Goal: Transaction & Acquisition: Obtain resource

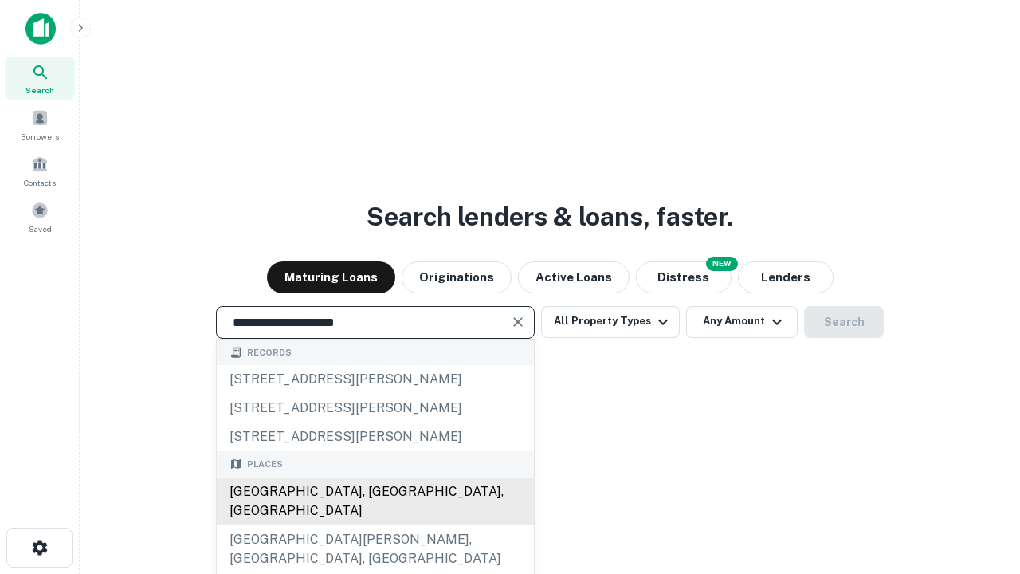
click at [375, 525] on div "Santa Monica, CA, USA" at bounding box center [375, 501] width 317 height 48
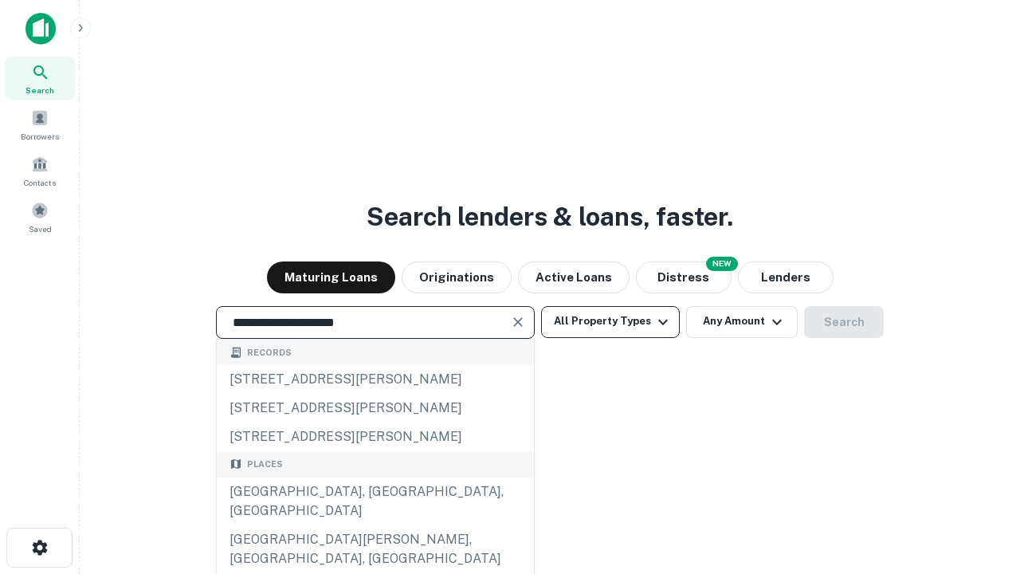
click at [611, 321] on button "All Property Types" at bounding box center [610, 322] width 139 height 32
type input "**********"
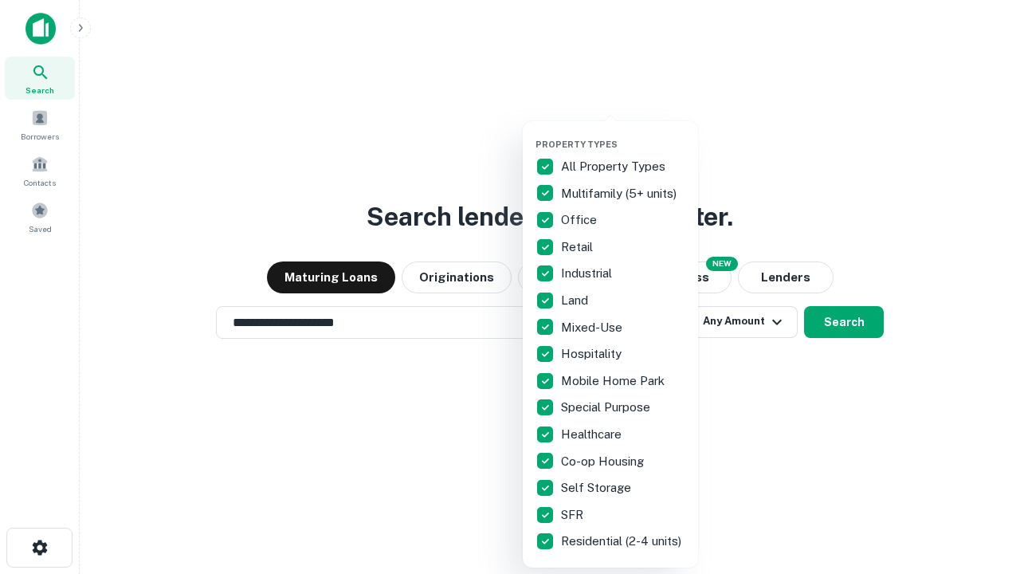
click at [623, 134] on button "button" at bounding box center [623, 134] width 175 height 1
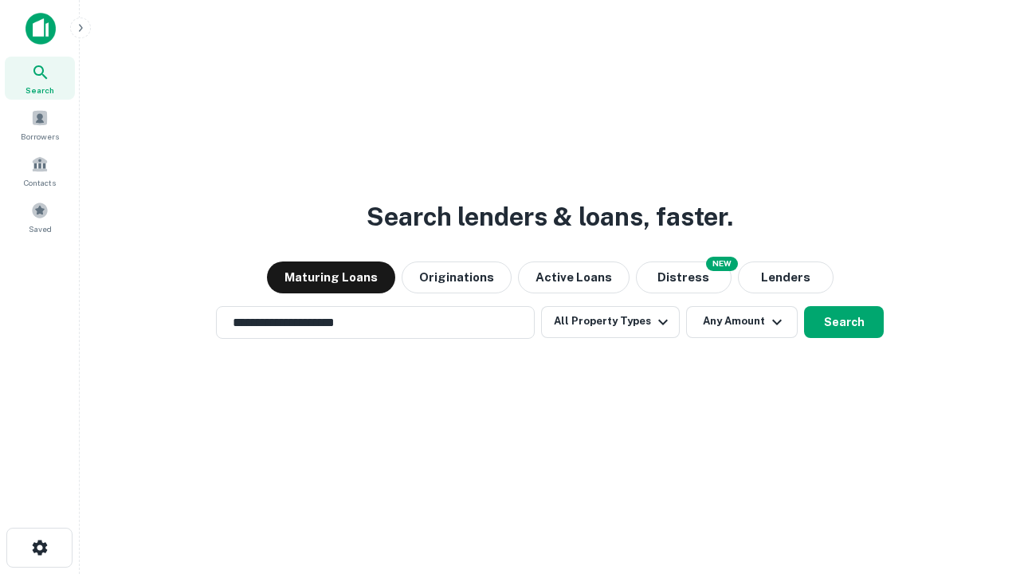
scroll to position [10, 192]
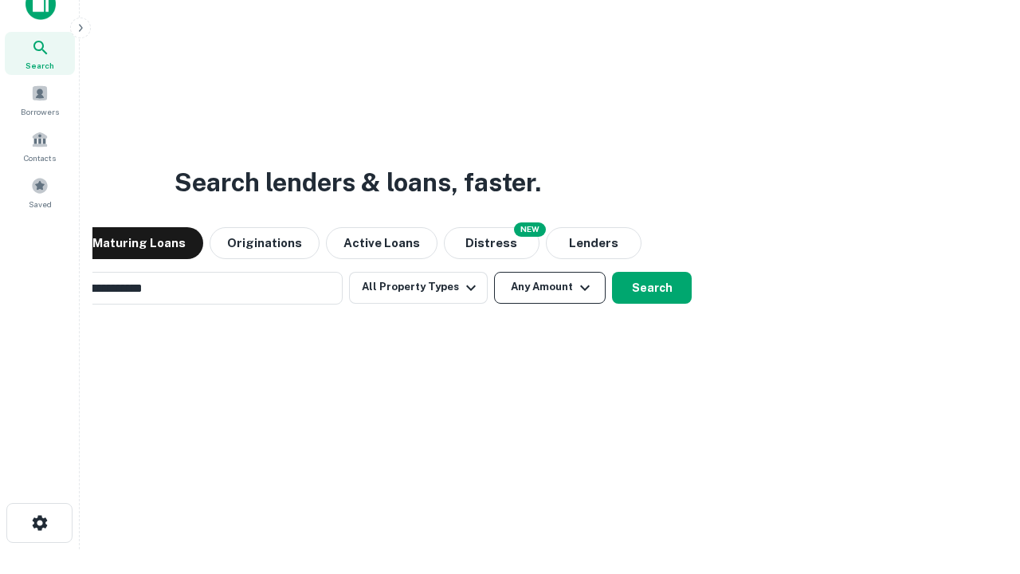
click at [494, 272] on button "Any Amount" at bounding box center [550, 288] width 112 height 32
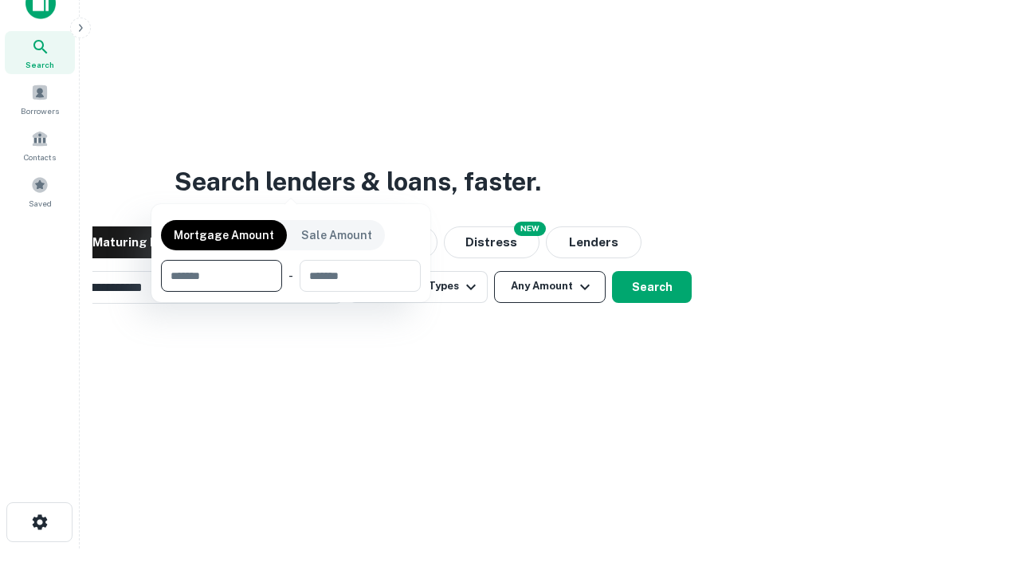
scroll to position [115, 451]
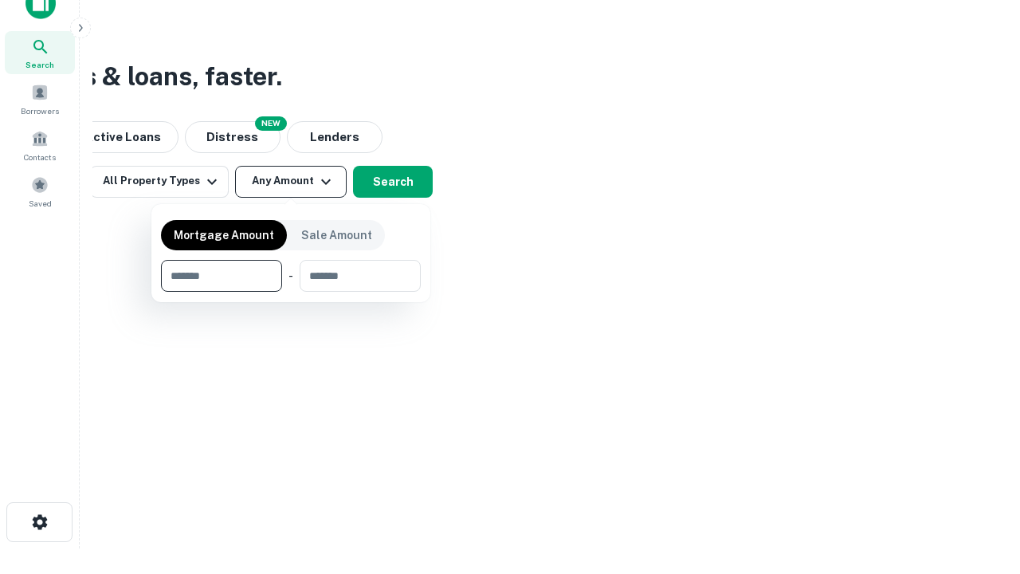
type input "*******"
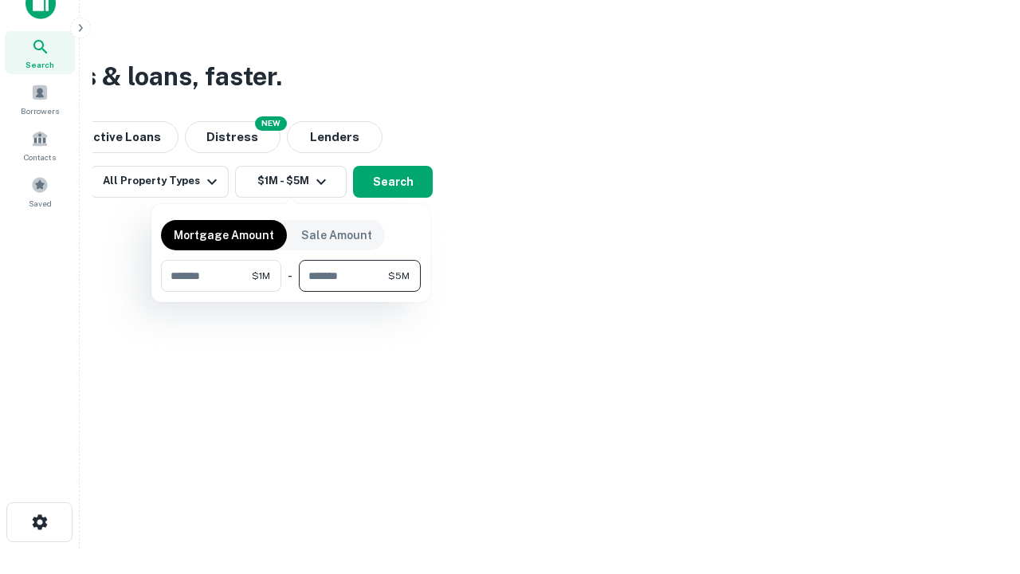
type input "*******"
click at [291, 292] on button "button" at bounding box center [291, 292] width 260 height 1
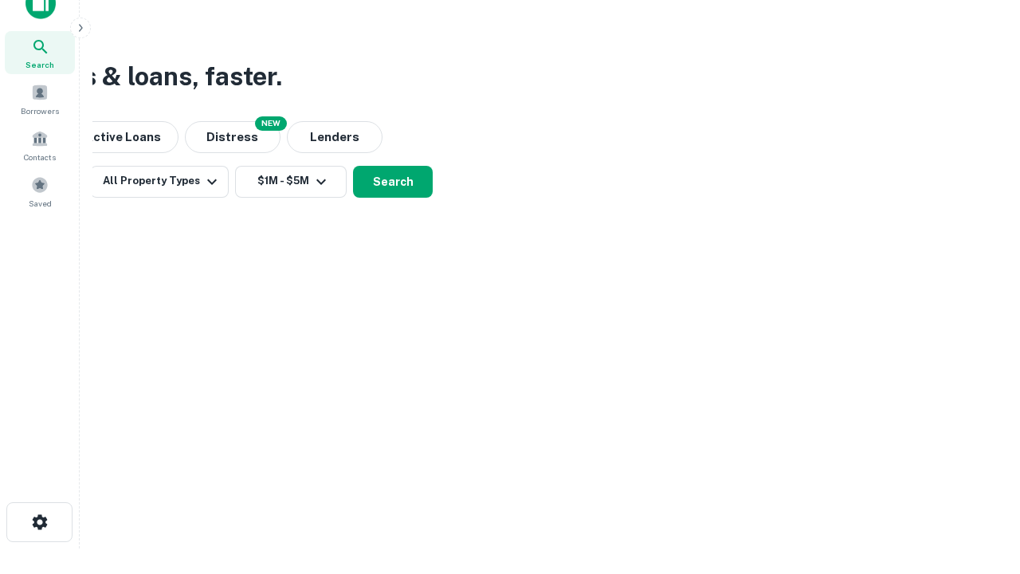
scroll to position [10, 294]
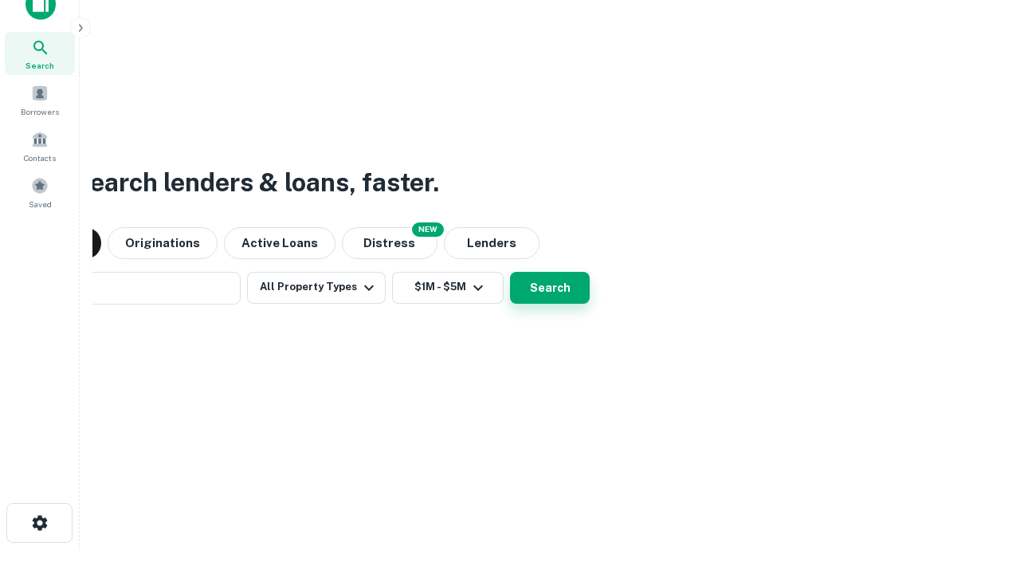
click at [510, 272] on button "Search" at bounding box center [550, 288] width 80 height 32
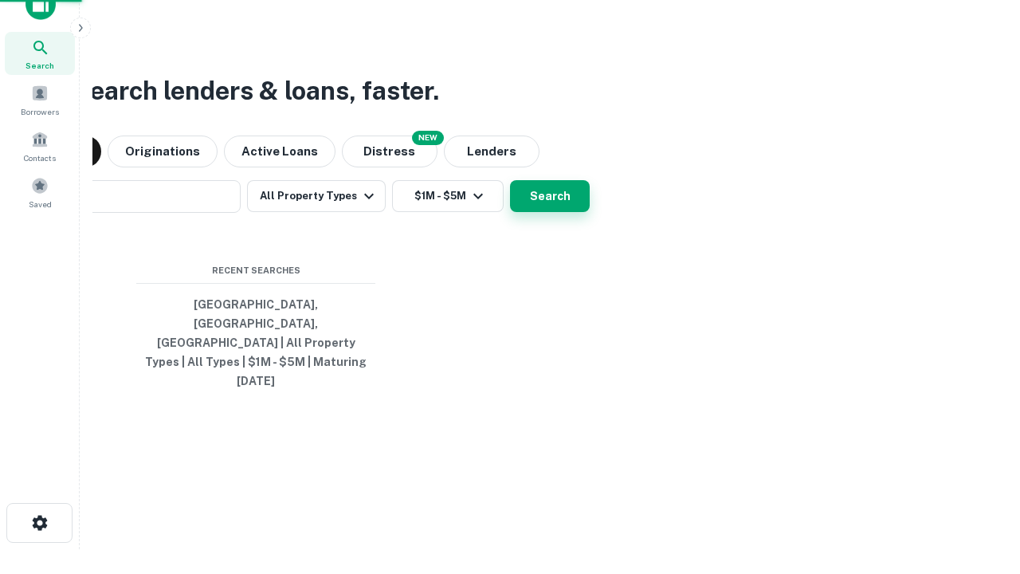
scroll to position [42, 451]
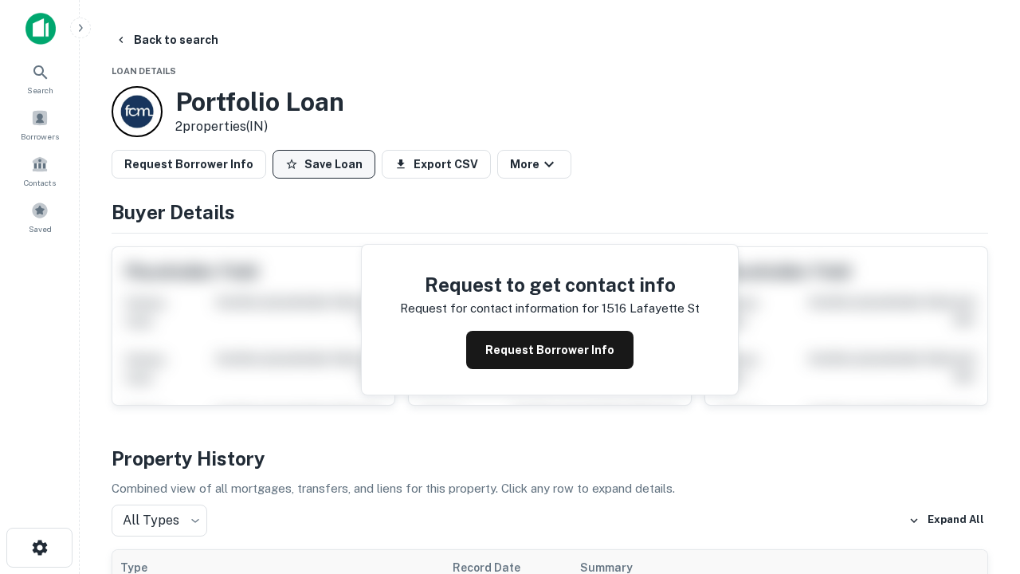
click at [324, 164] on button "Save Loan" at bounding box center [324, 164] width 103 height 29
click at [328, 164] on button "Loan Saved" at bounding box center [328, 164] width 110 height 29
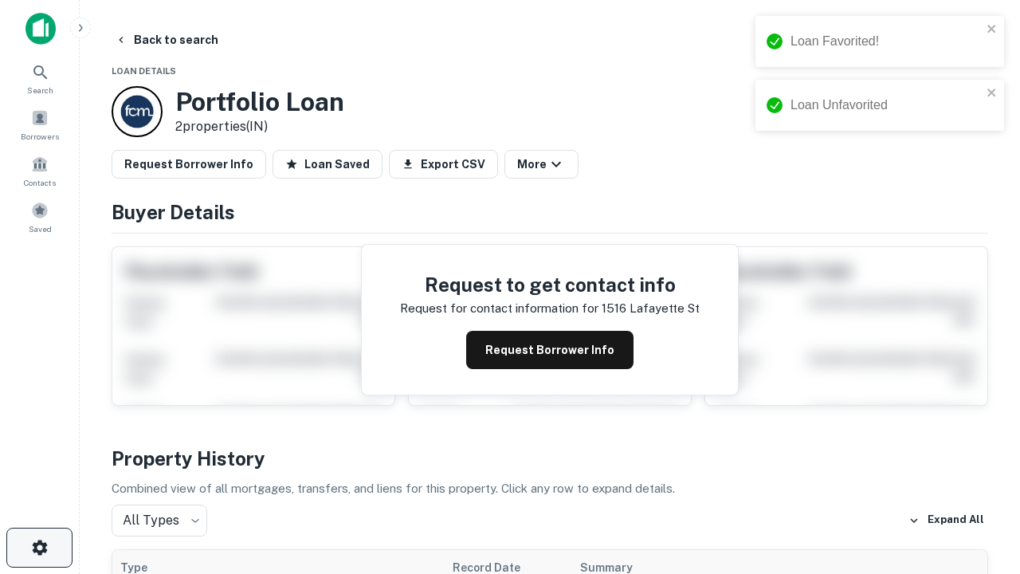
click at [39, 548] on icon "button" at bounding box center [39, 547] width 19 height 19
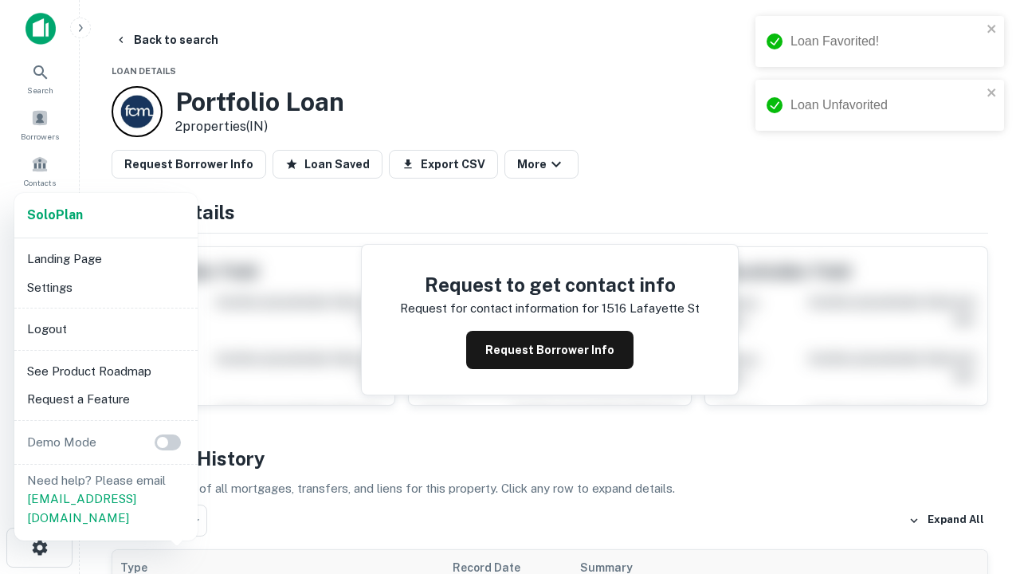
click at [105, 328] on li "Logout" at bounding box center [106, 329] width 171 height 29
